Goal: Navigation & Orientation: Find specific page/section

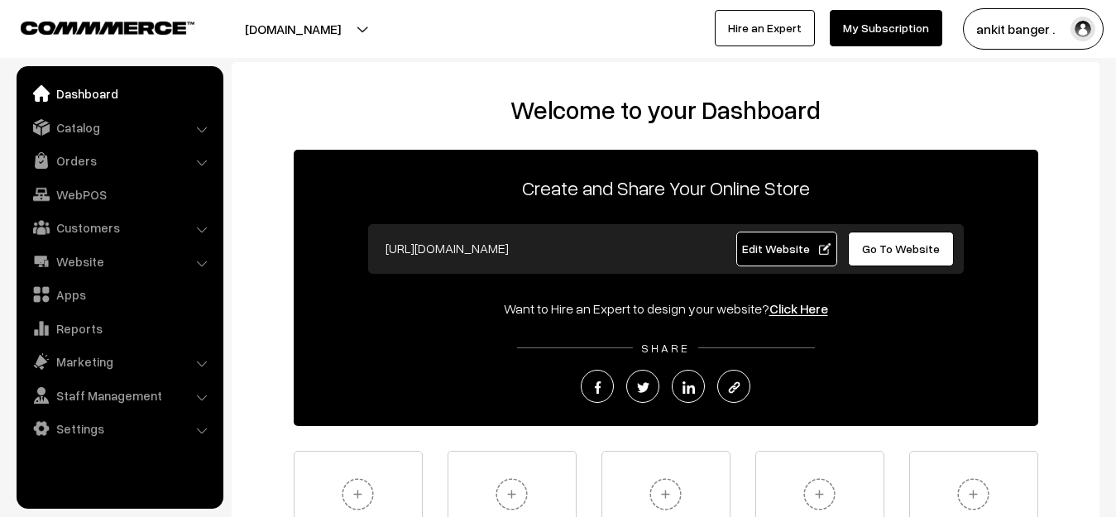
click at [103, 96] on link "Dashboard" at bounding box center [119, 94] width 197 height 30
click at [94, 119] on link "Catalog" at bounding box center [119, 128] width 197 height 30
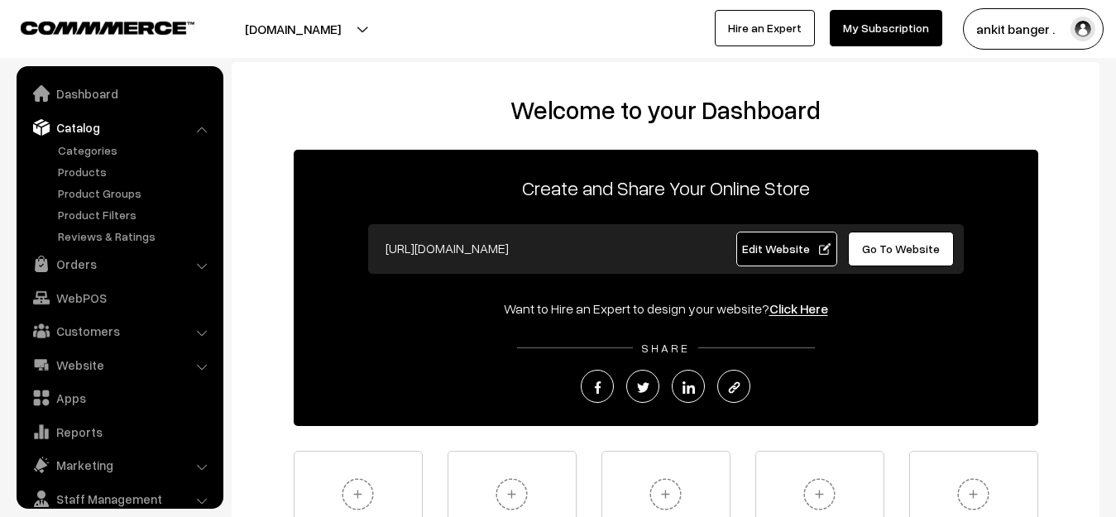
click at [94, 119] on link "Catalog" at bounding box center [119, 128] width 197 height 30
click at [64, 360] on link "Website" at bounding box center [119, 365] width 197 height 30
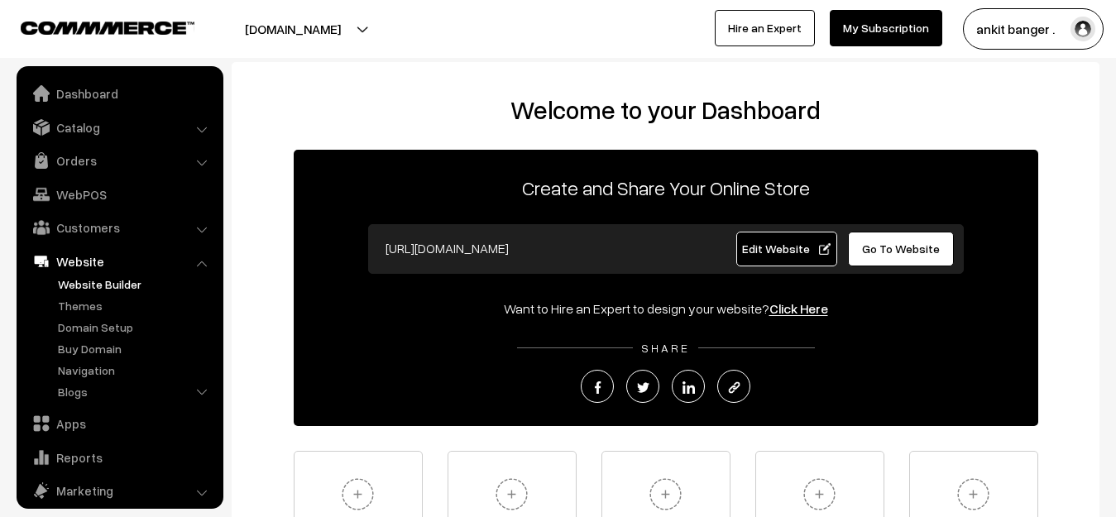
click at [127, 285] on link "Website Builder" at bounding box center [136, 284] width 164 height 17
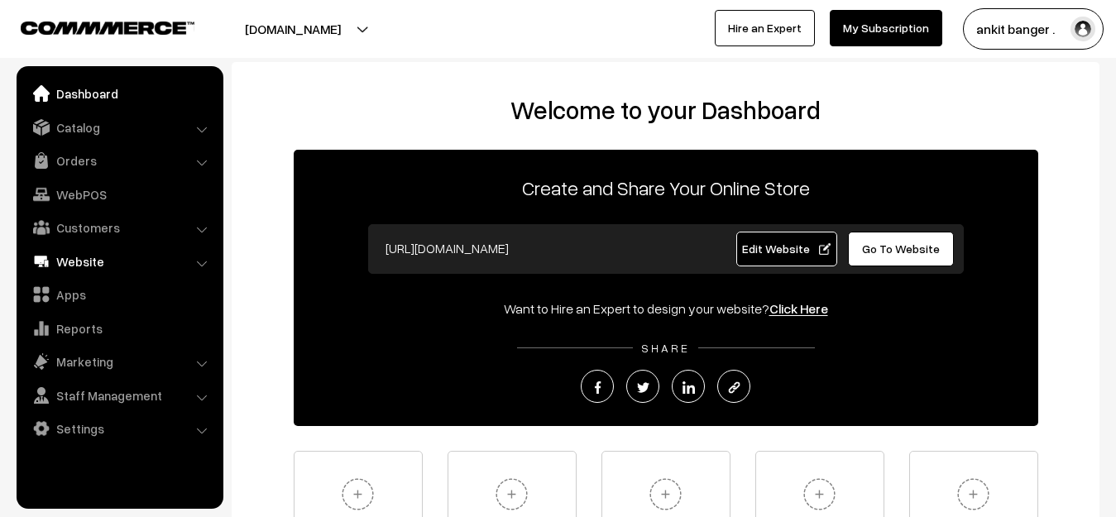
click at [71, 261] on link "Website" at bounding box center [119, 262] width 197 height 30
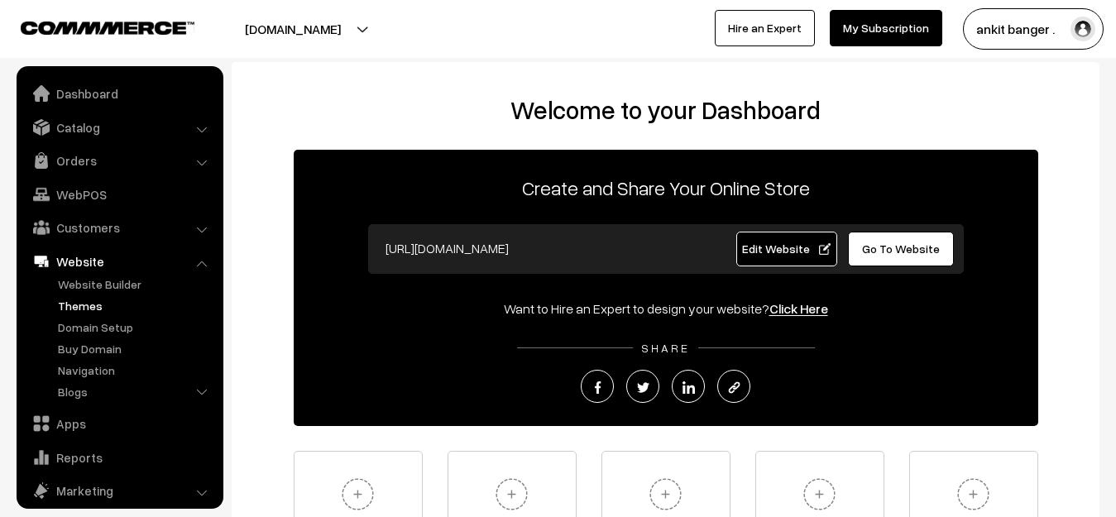
click at [86, 308] on link "Themes" at bounding box center [136, 305] width 164 height 17
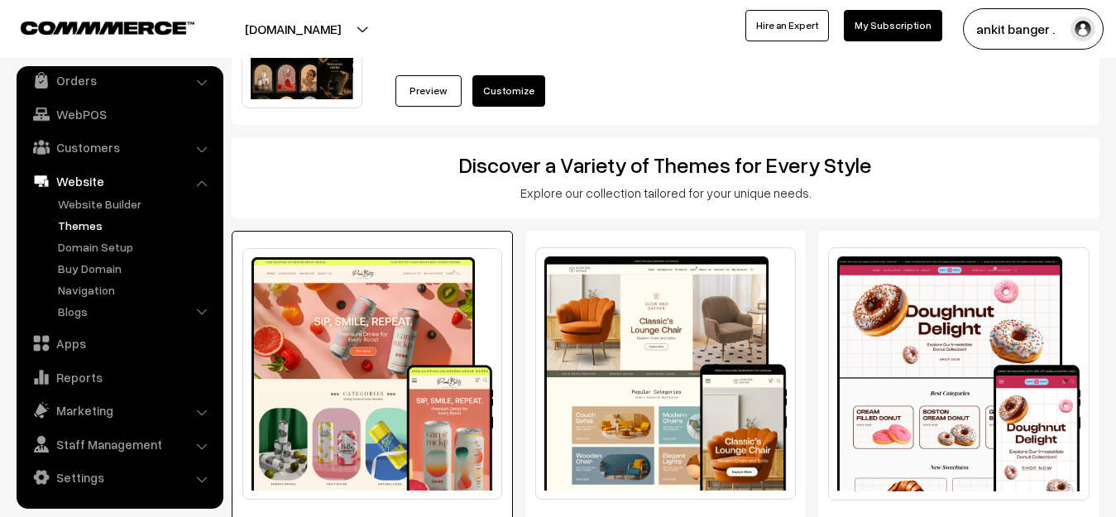
scroll to position [166, 0]
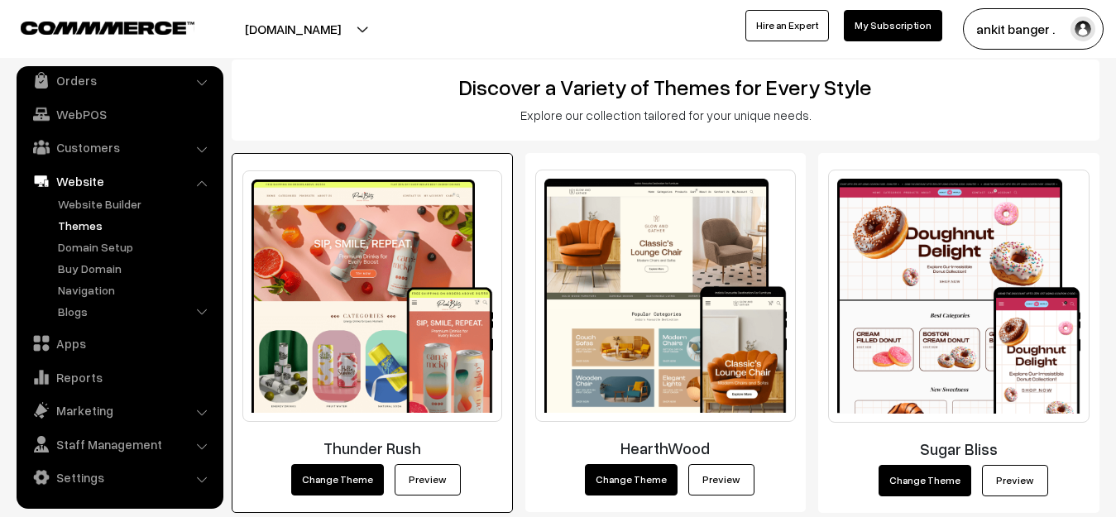
click at [414, 474] on link "Preview" at bounding box center [428, 479] width 66 height 31
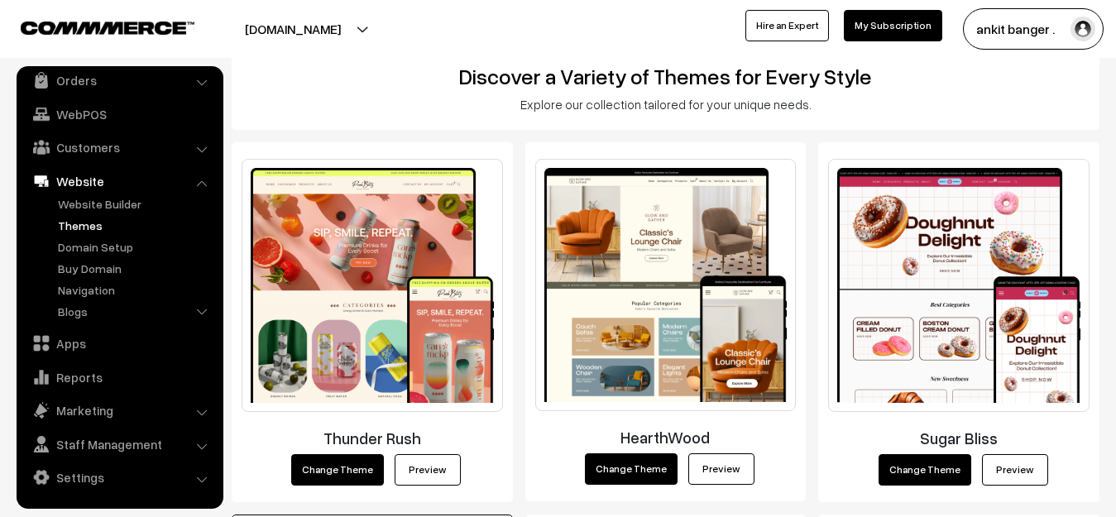
scroll to position [166, 0]
